Goal: Information Seeking & Learning: Learn about a topic

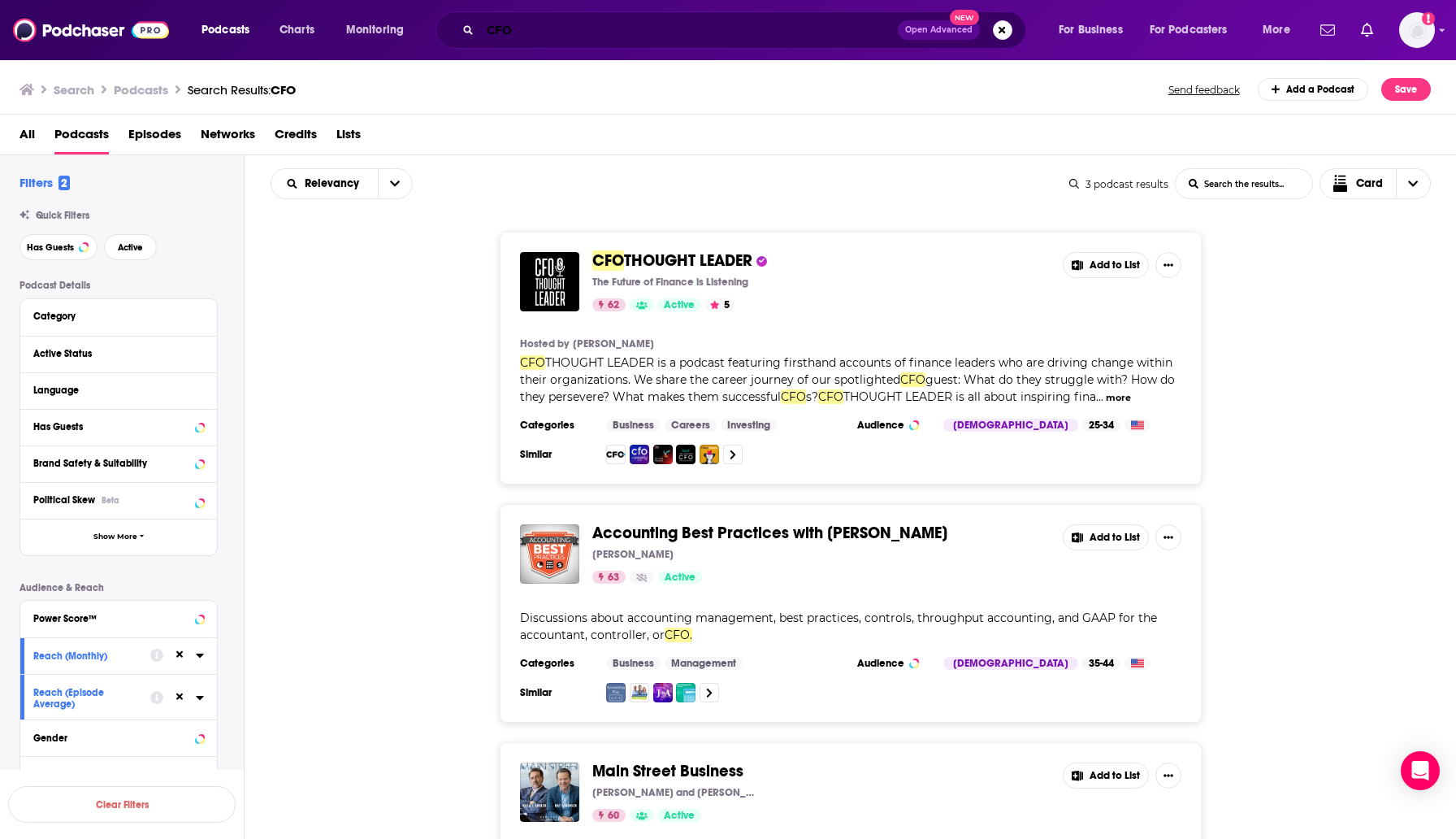
click at [852, 34] on input "CFO" at bounding box center [689, 31] width 417 height 26
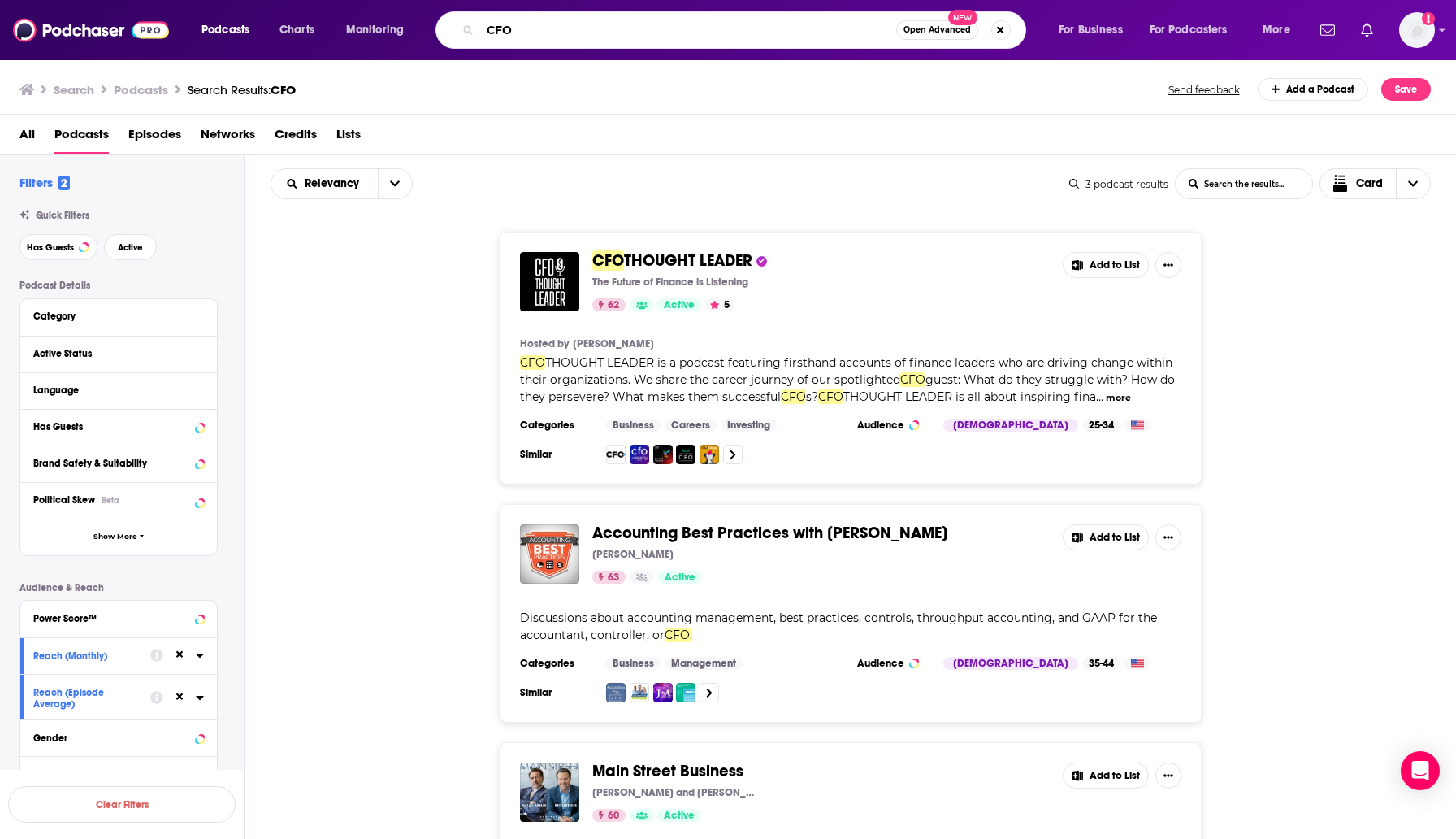
click at [852, 34] on input "CFO" at bounding box center [688, 31] width 416 height 26
type input "s"
click at [500, 31] on input "allabout blockchain" at bounding box center [688, 31] width 416 height 26
type input "all about blockchain"
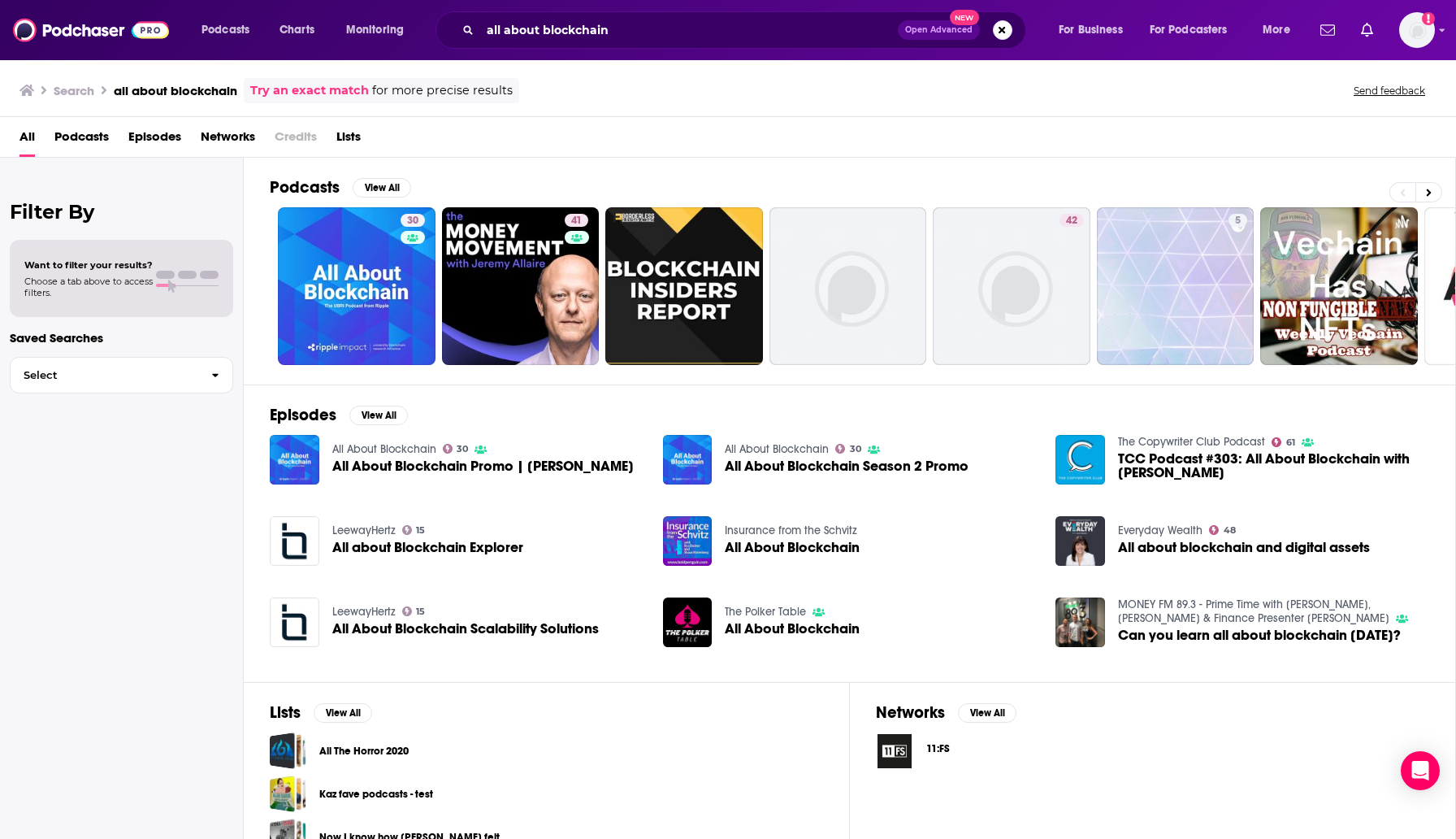
click at [381, 469] on span "All About Blockchain Promo | [PERSON_NAME]" at bounding box center [483, 466] width 301 height 14
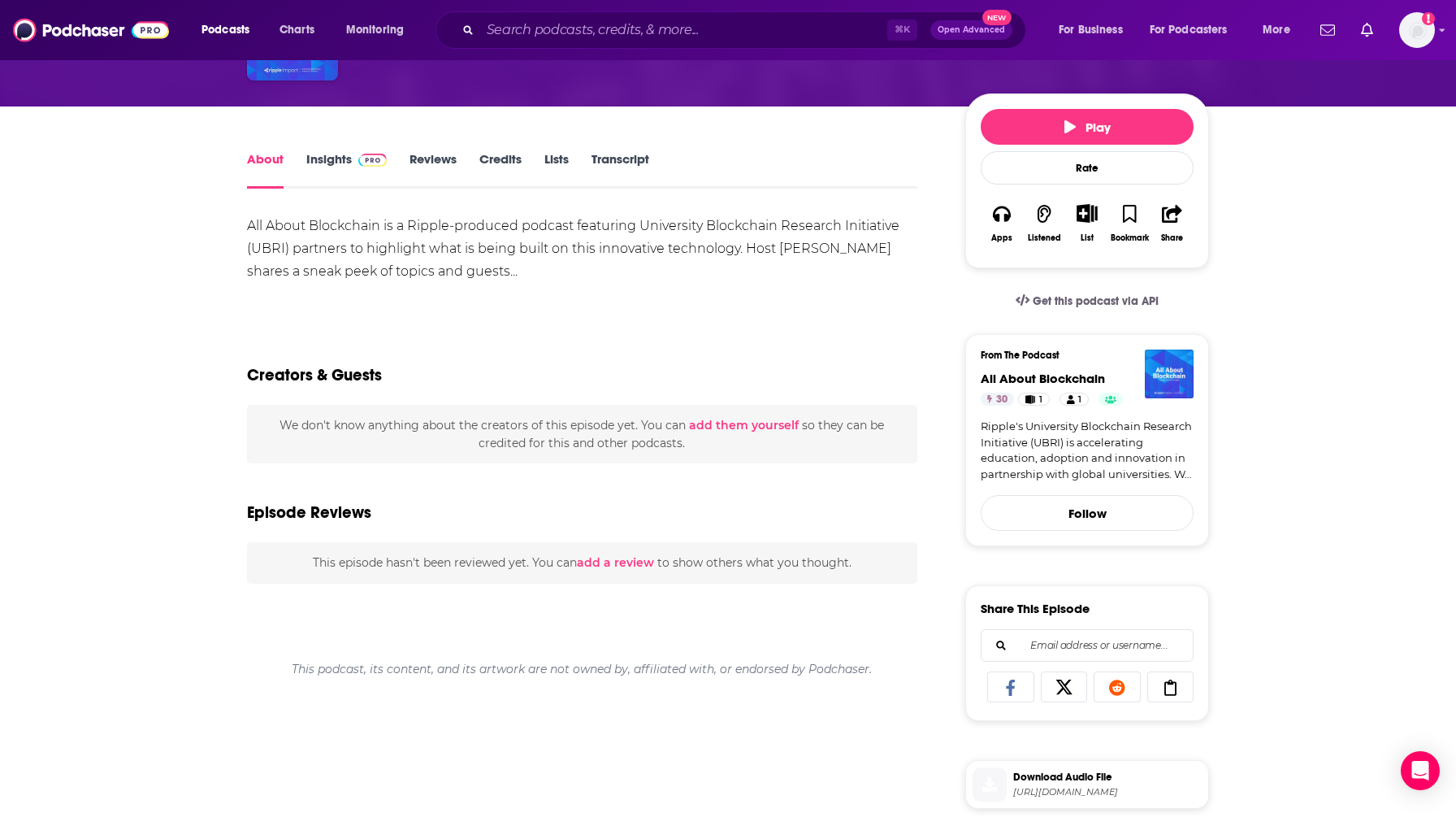
scroll to position [146, 0]
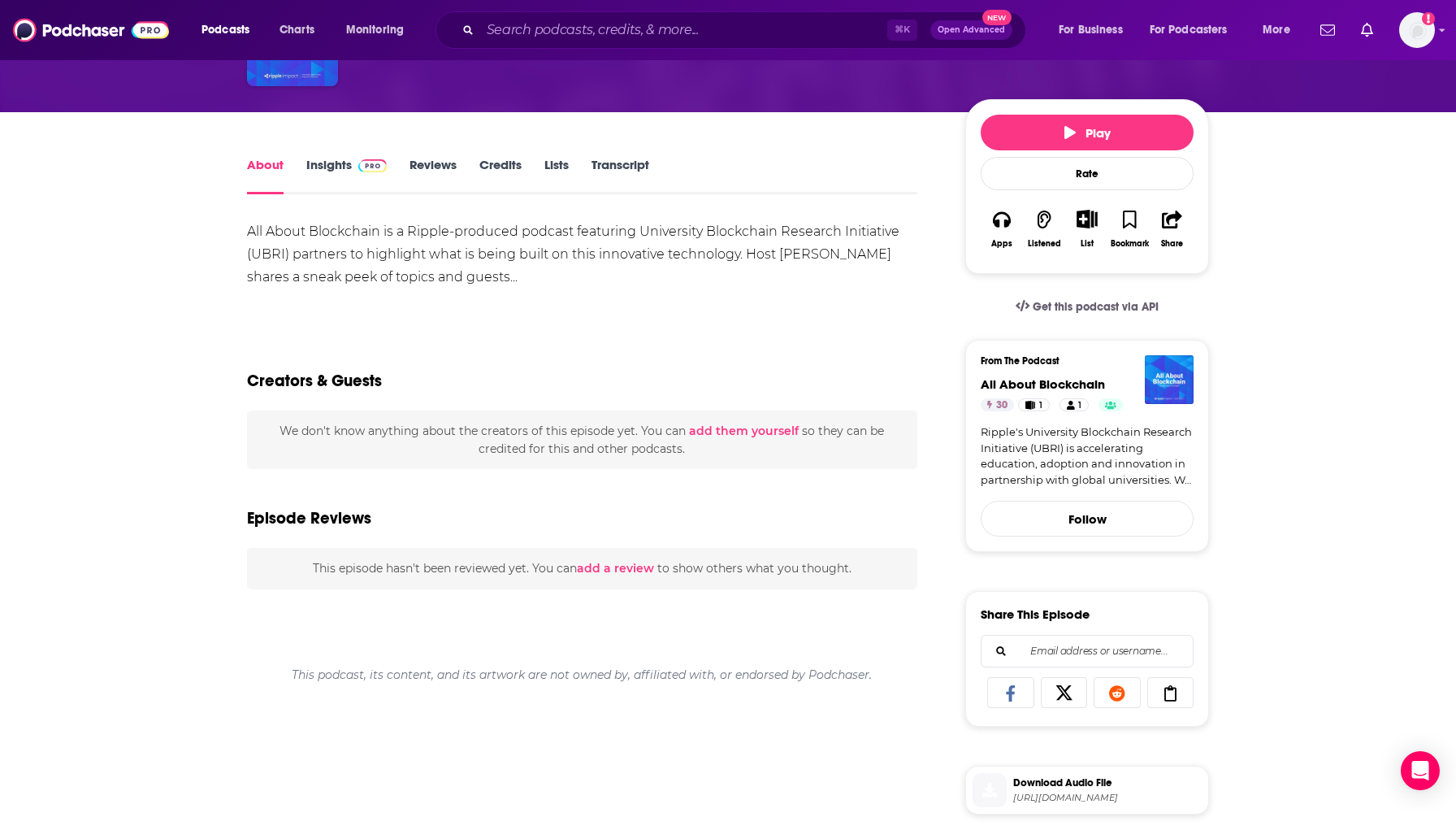
click at [332, 178] on link "Insights" at bounding box center [346, 175] width 81 height 37
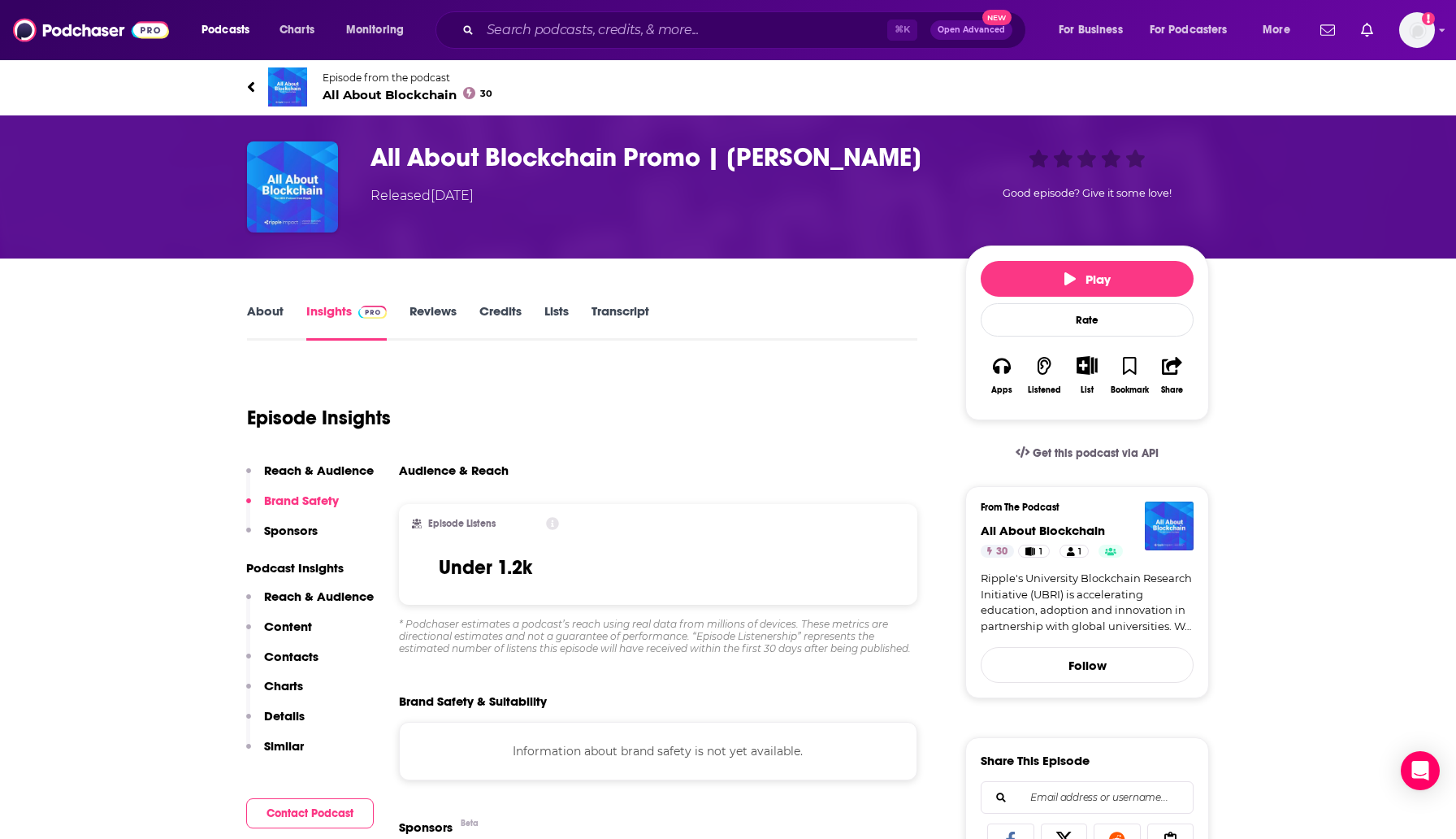
click at [263, 332] on link "About" at bounding box center [265, 321] width 36 height 37
